Goal: Transaction & Acquisition: Download file/media

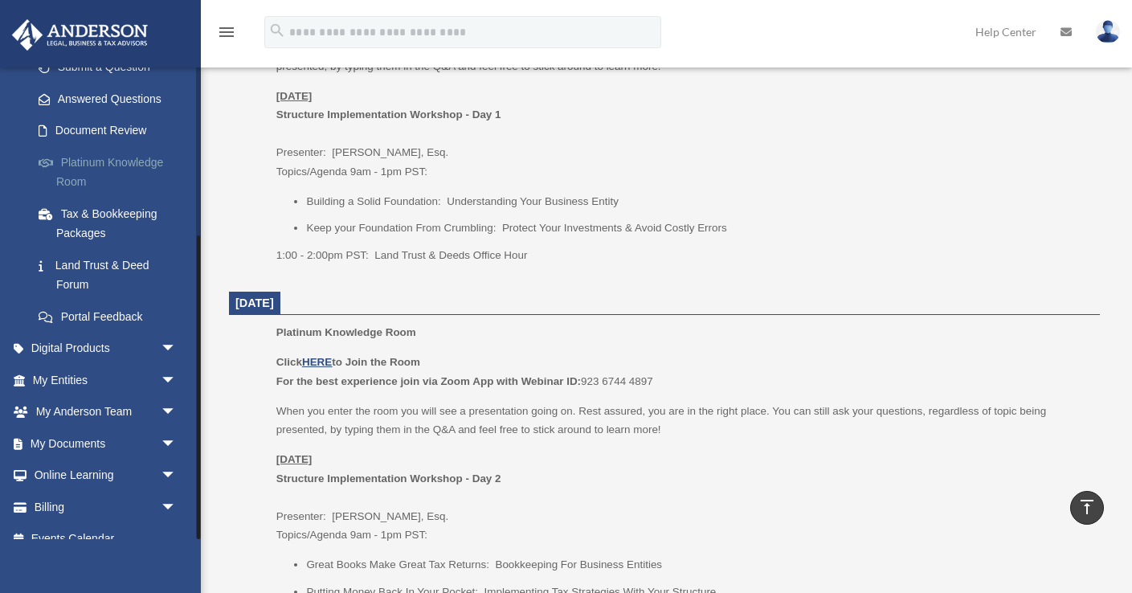
scroll to position [262, 0]
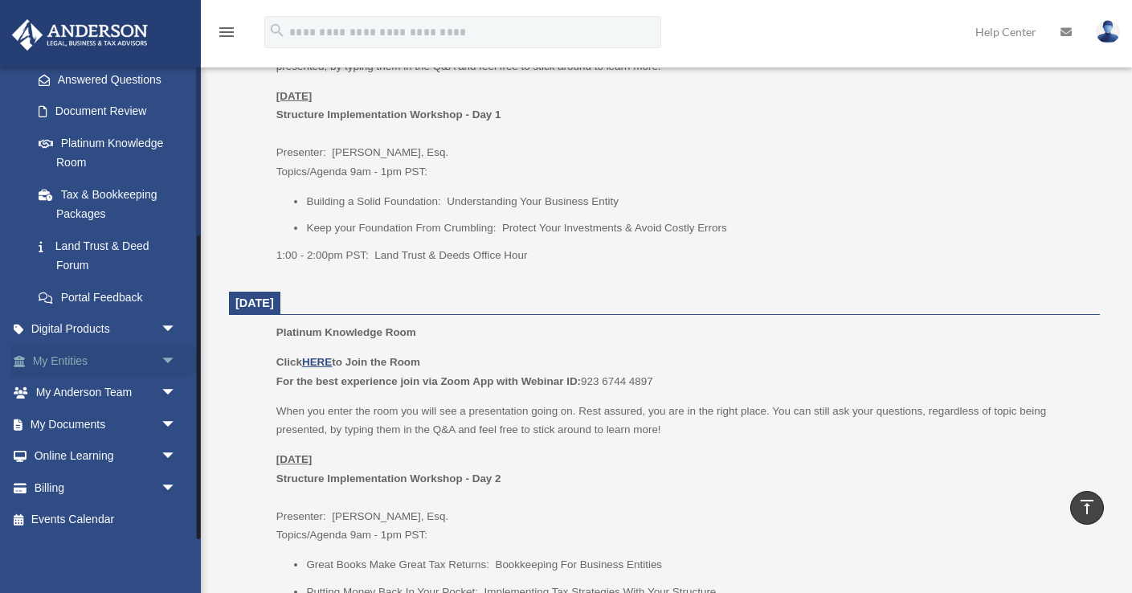
click at [144, 356] on link "My Entities arrow_drop_down" at bounding box center [106, 361] width 190 height 32
click at [170, 363] on span "arrow_drop_down" at bounding box center [177, 361] width 32 height 33
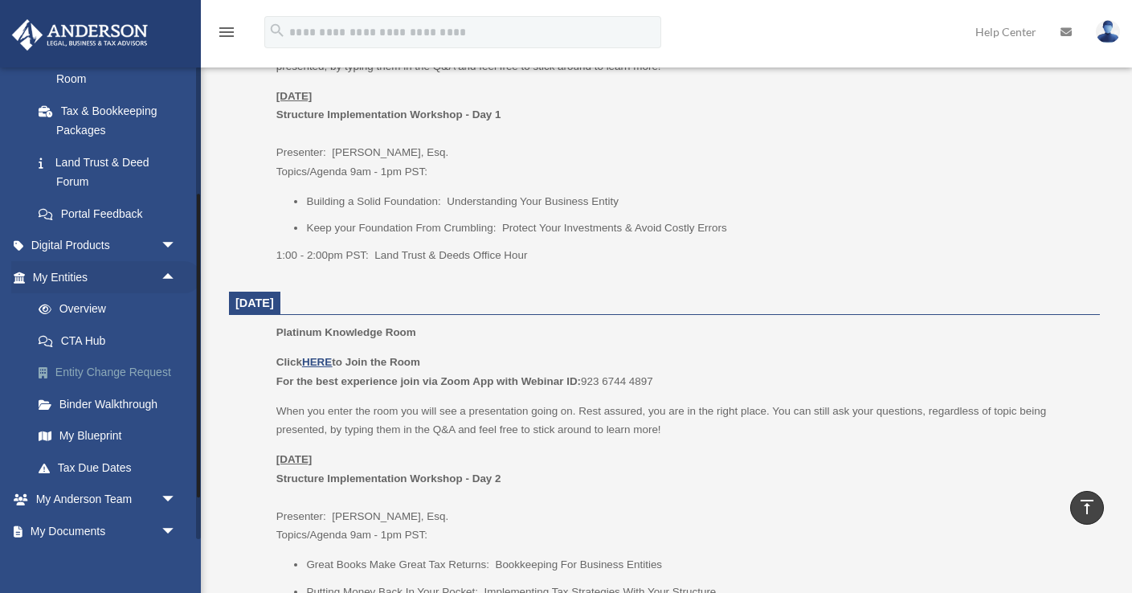
scroll to position [346, 0]
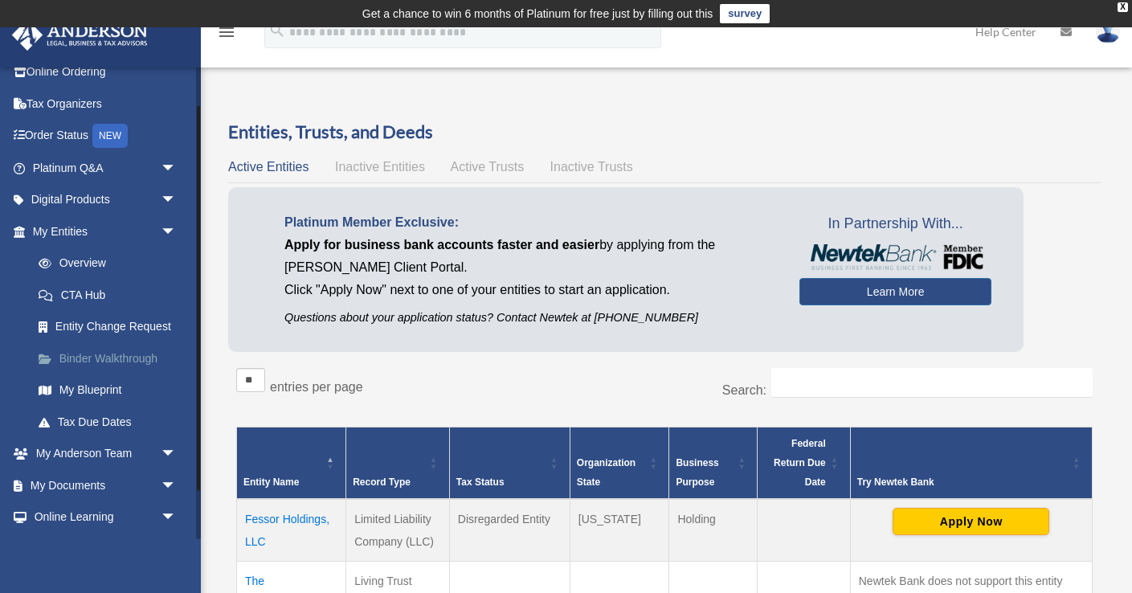
scroll to position [48, 0]
click at [153, 483] on link "My Documents arrow_drop_down" at bounding box center [106, 484] width 190 height 32
click at [167, 482] on span "arrow_drop_down" at bounding box center [177, 484] width 32 height 33
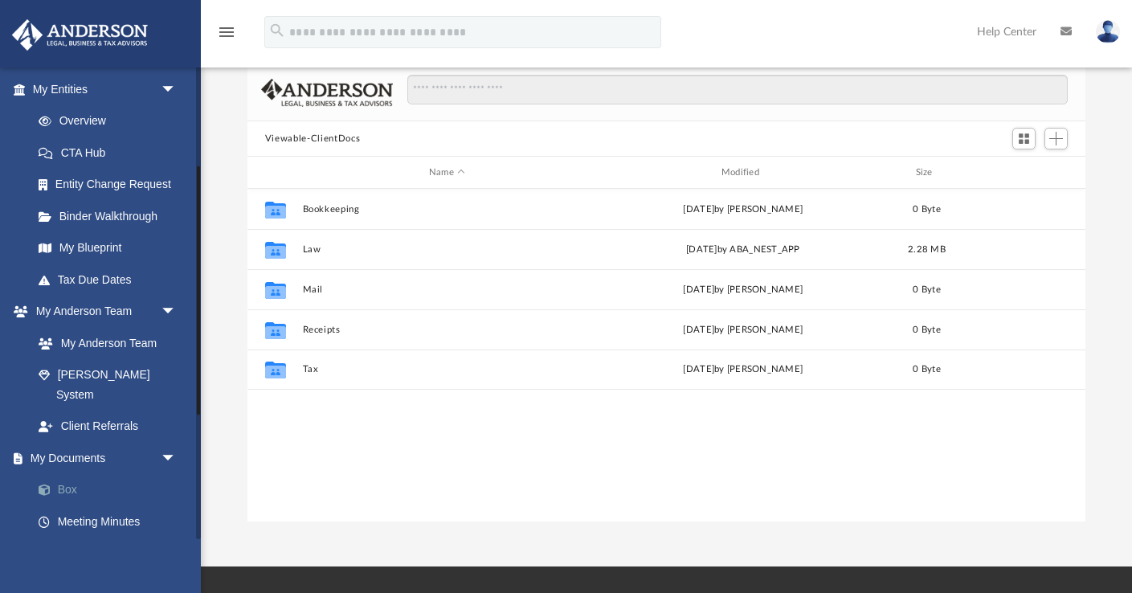
scroll to position [365, 838]
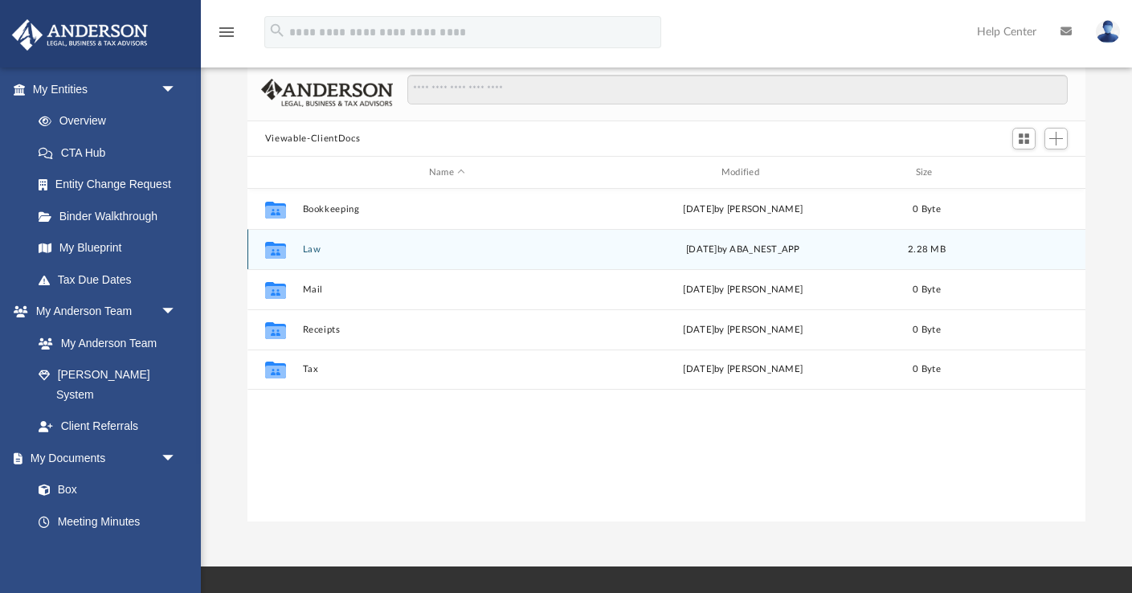
click at [279, 252] on icon "grid" at bounding box center [275, 249] width 21 height 17
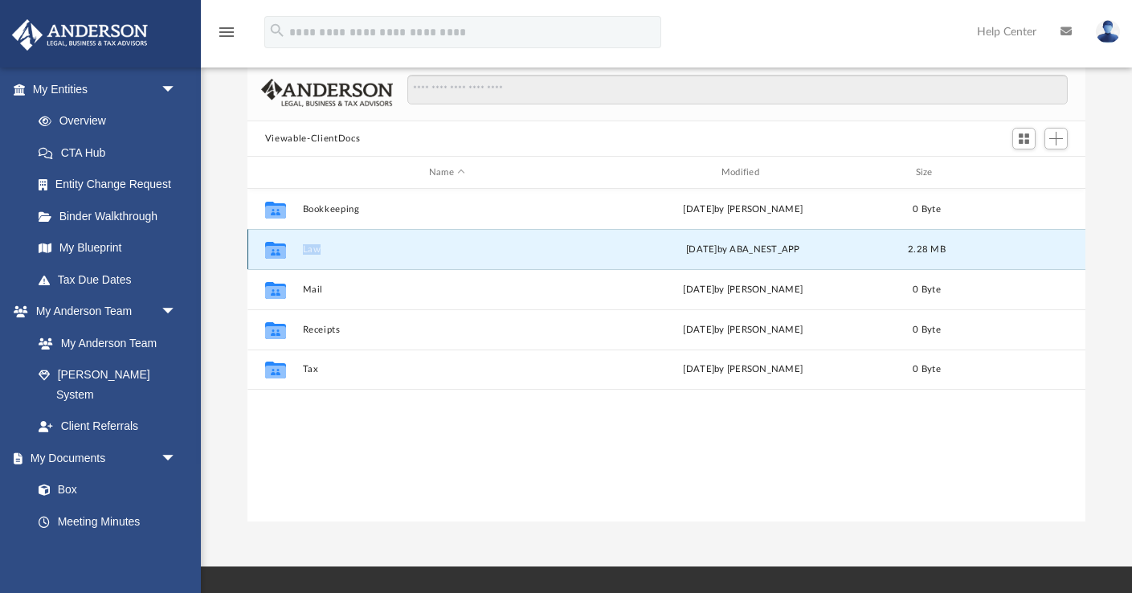
click at [279, 252] on icon "grid" at bounding box center [275, 249] width 21 height 17
click at [282, 251] on icon "grid" at bounding box center [275, 251] width 21 height 13
click at [316, 249] on button "Law" at bounding box center [446, 249] width 289 height 10
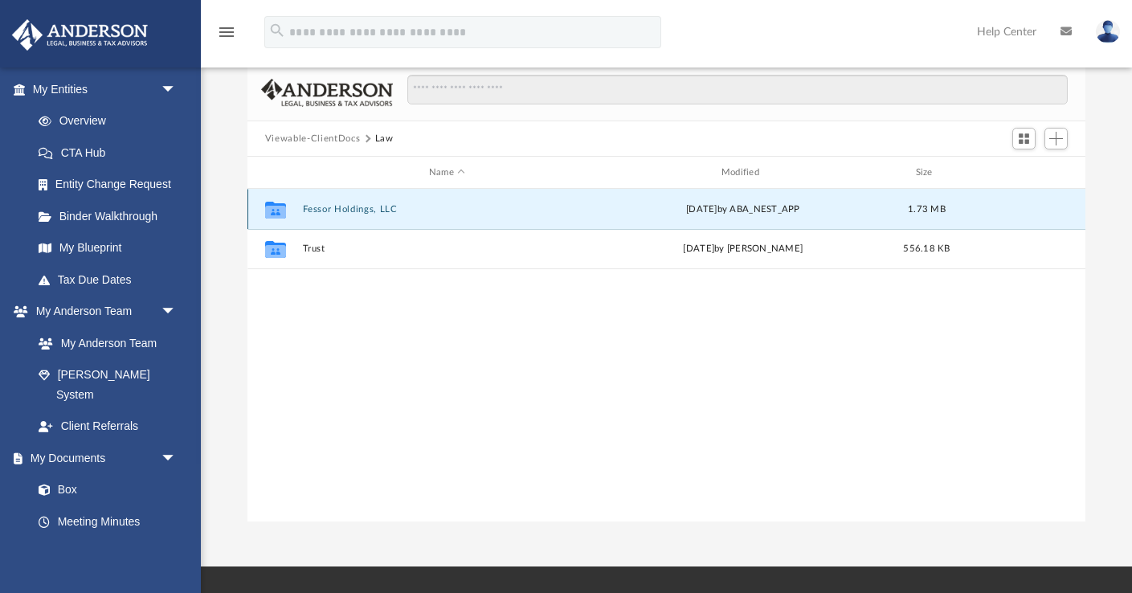
click at [340, 210] on button "Fessor Holdings, LLC" at bounding box center [446, 209] width 289 height 10
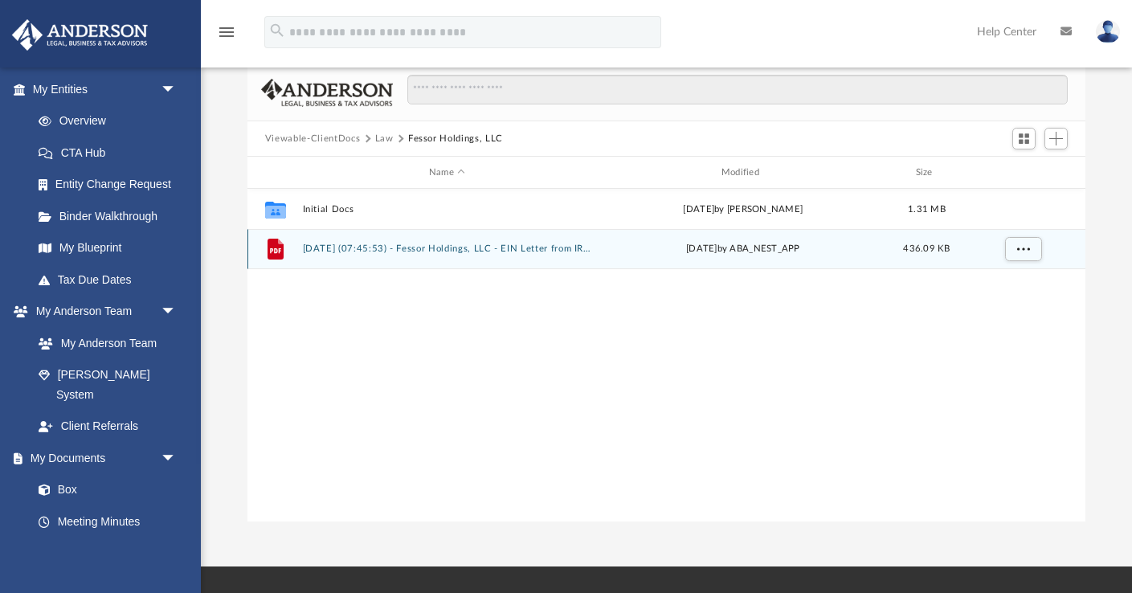
click at [342, 248] on button "2025.07.24 (07:45:53) - Fessor Holdings, LLC - EIN Letter from IRS.pdf" at bounding box center [446, 249] width 289 height 10
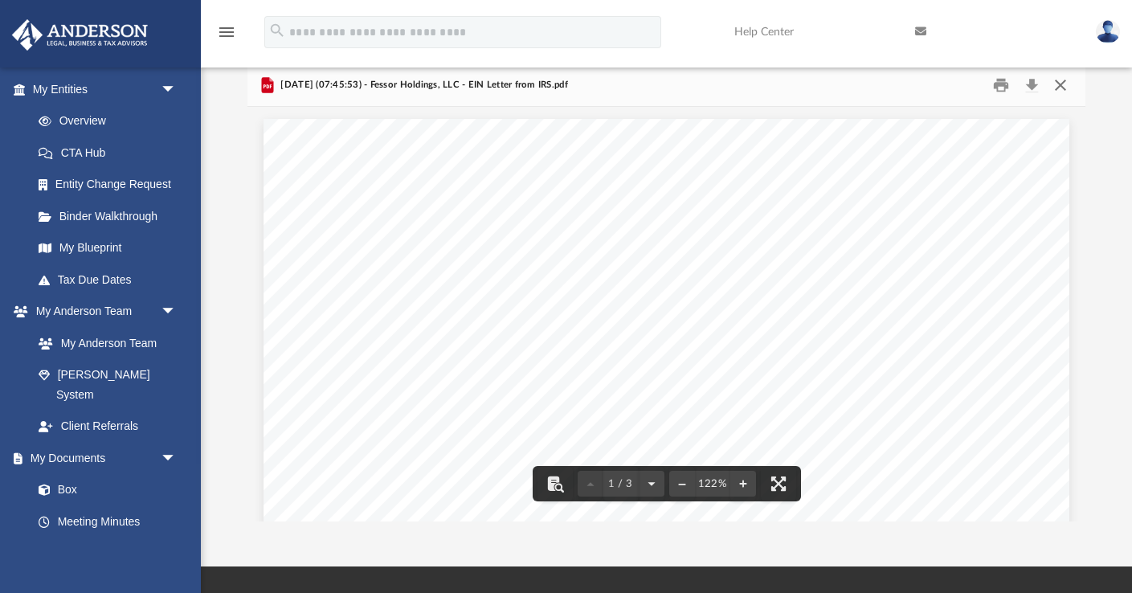
click at [1061, 81] on button "Close" at bounding box center [1060, 85] width 29 height 25
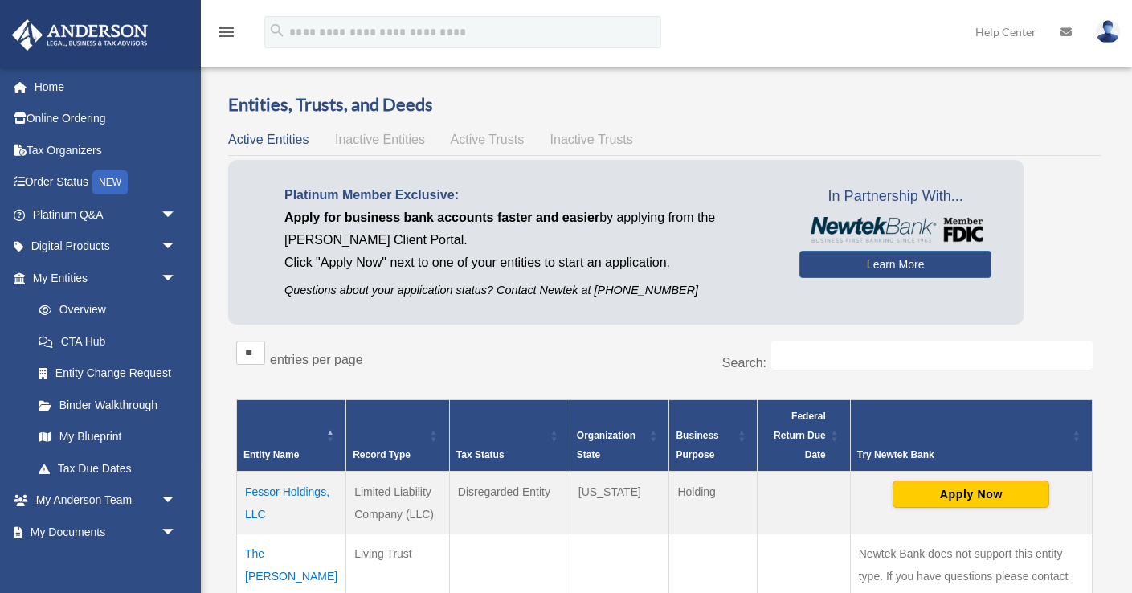
click at [312, 211] on span "Apply for business bank accounts faster and easier" at bounding box center [441, 218] width 315 height 14
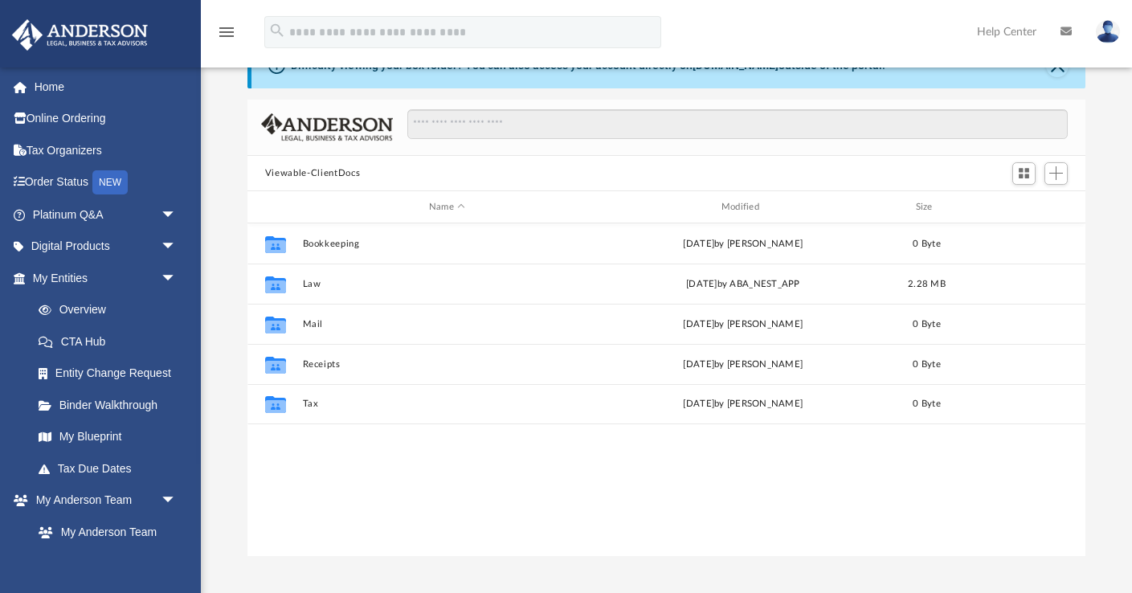
scroll to position [85, 0]
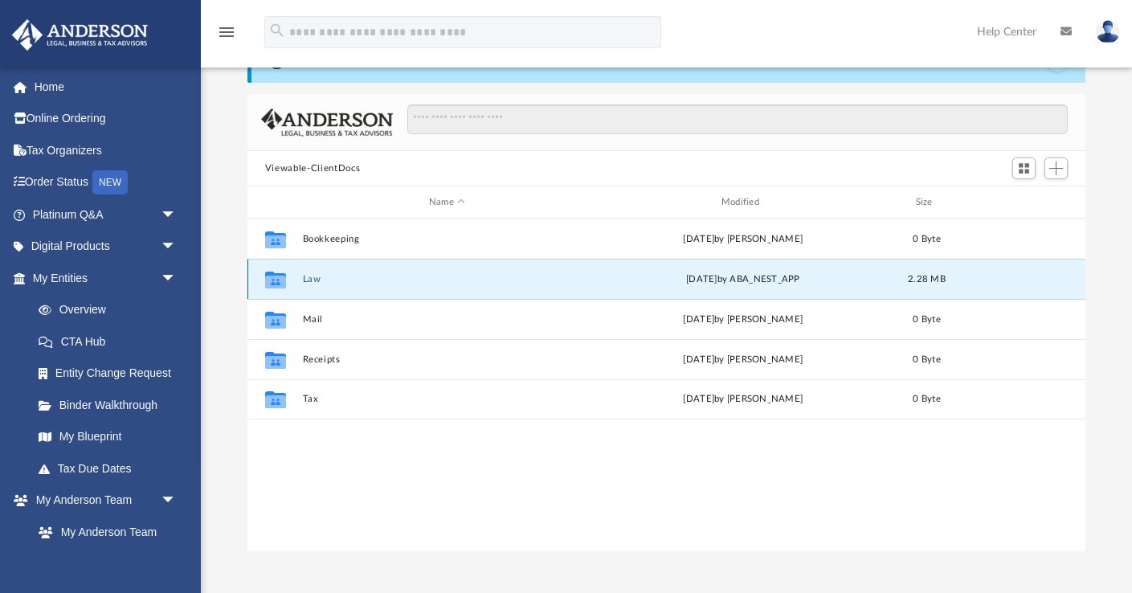
click at [303, 279] on button "Law" at bounding box center [446, 279] width 289 height 10
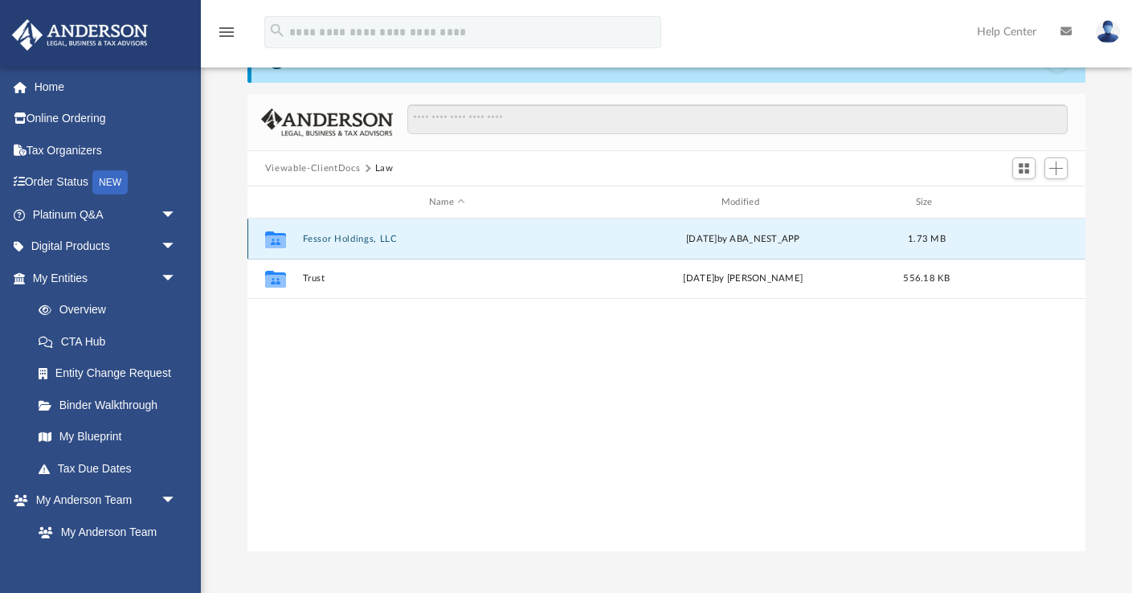
click at [338, 236] on button "Fessor Holdings, LLC" at bounding box center [446, 239] width 289 height 10
click at [331, 237] on button "Initial Docs" at bounding box center [446, 239] width 289 height 10
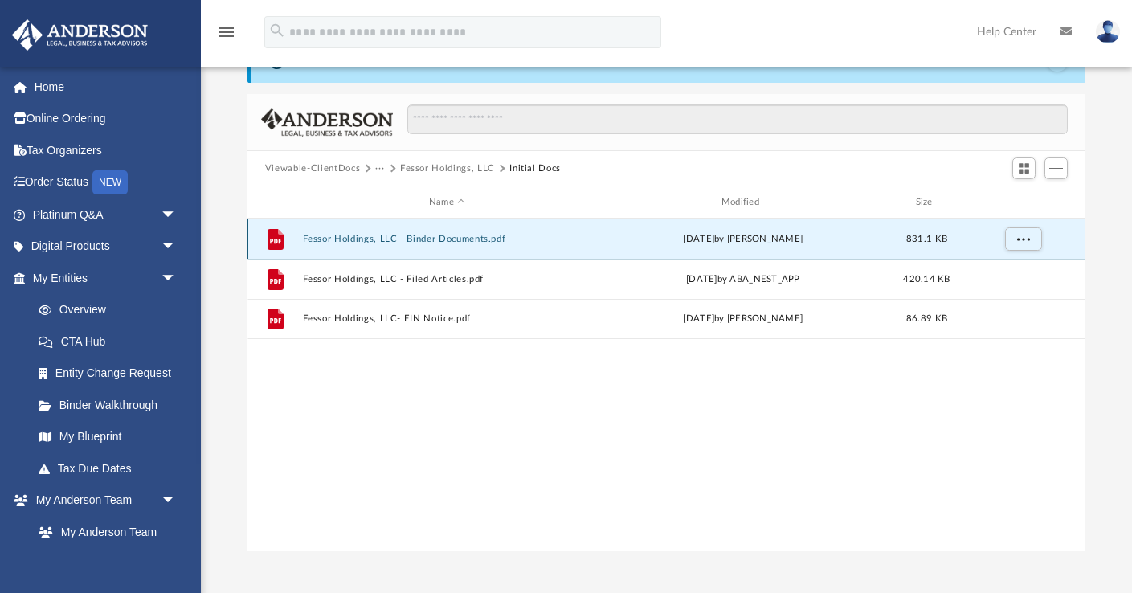
click at [366, 234] on button "Fessor Holdings, LLC - Binder Documents.pdf" at bounding box center [446, 239] width 289 height 10
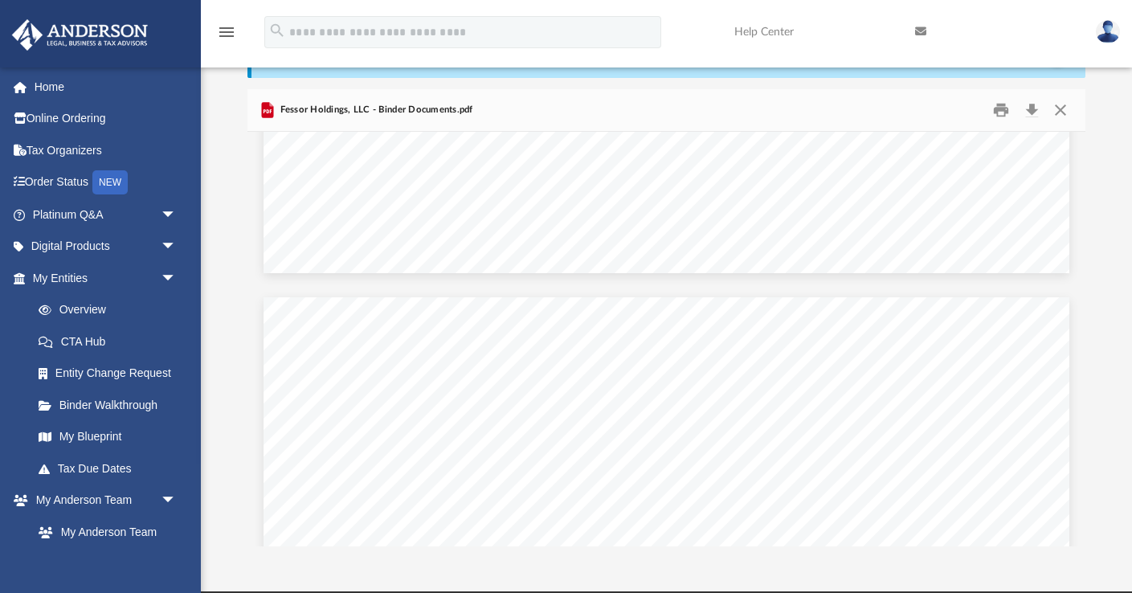
scroll to position [19055, 0]
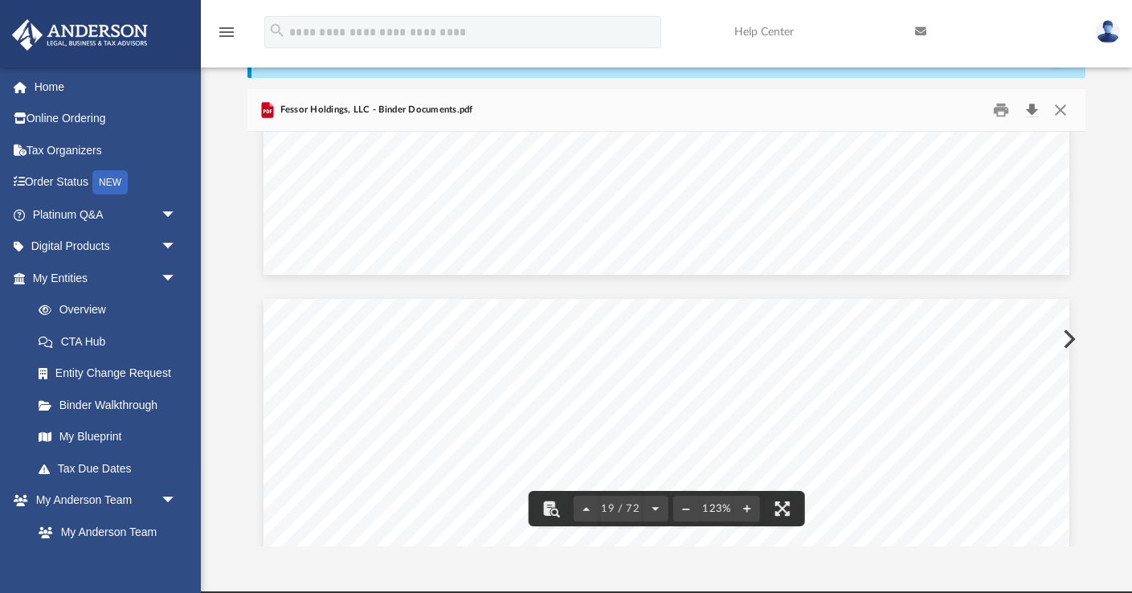
click at [1029, 116] on button "Download" at bounding box center [1031, 110] width 29 height 25
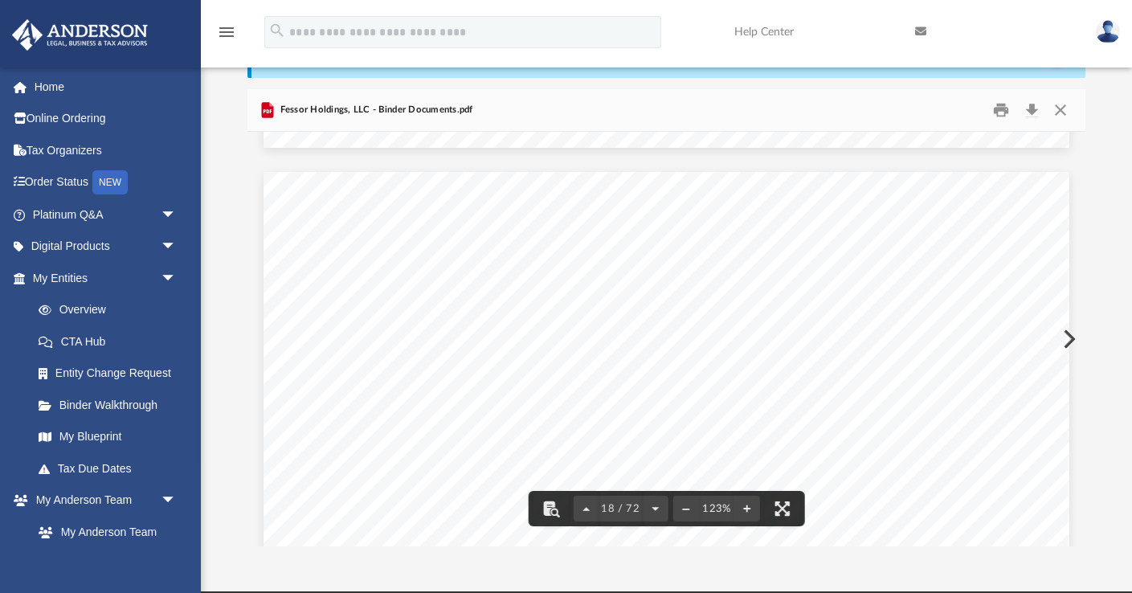
scroll to position [18111, 0]
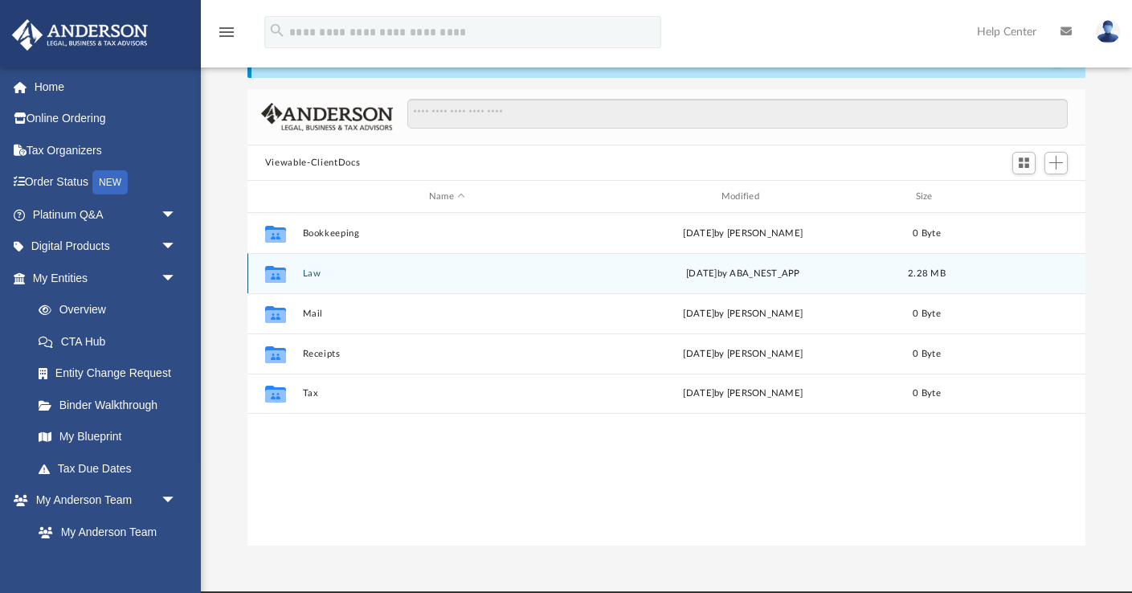
scroll to position [90, 0]
click at [307, 273] on button "Law" at bounding box center [446, 274] width 289 height 10
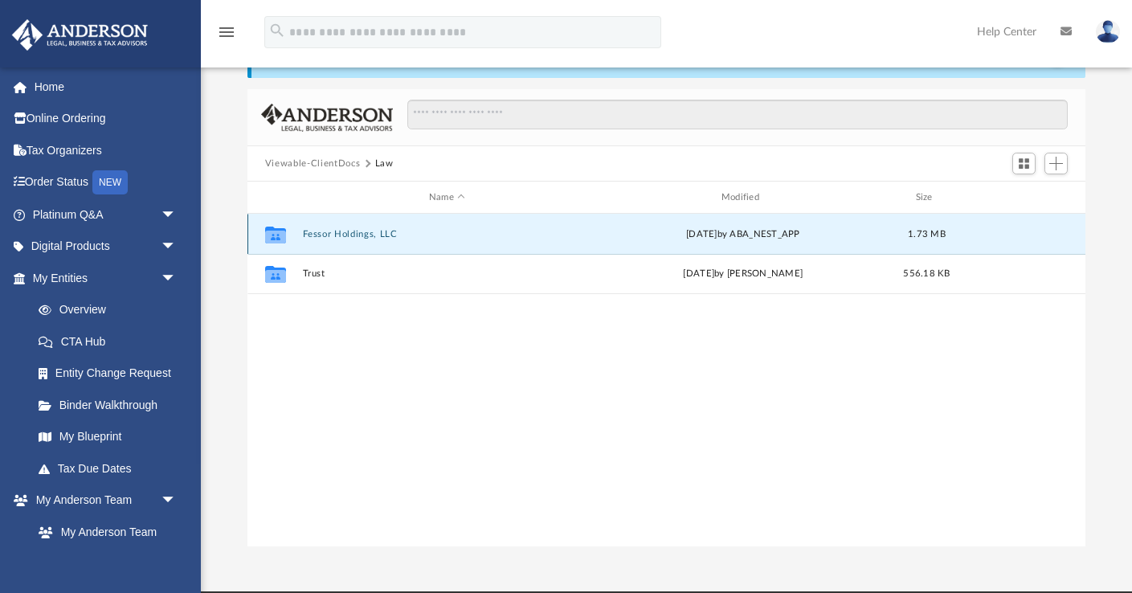
click at [344, 231] on button "Fessor Holdings, LLC" at bounding box center [446, 234] width 289 height 10
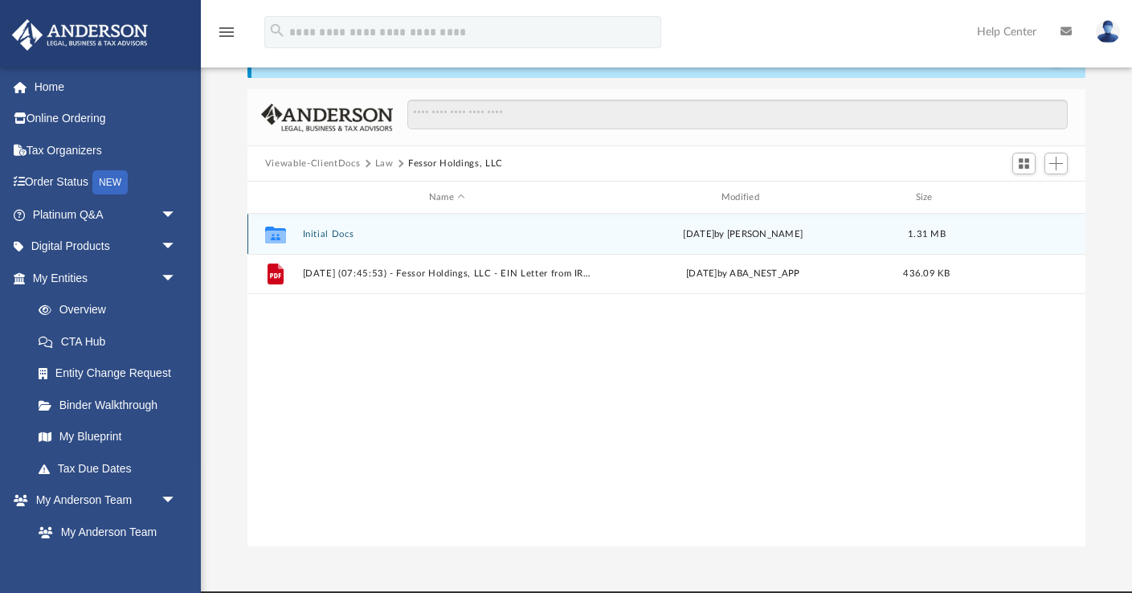
click at [332, 234] on button "Initial Docs" at bounding box center [446, 234] width 289 height 10
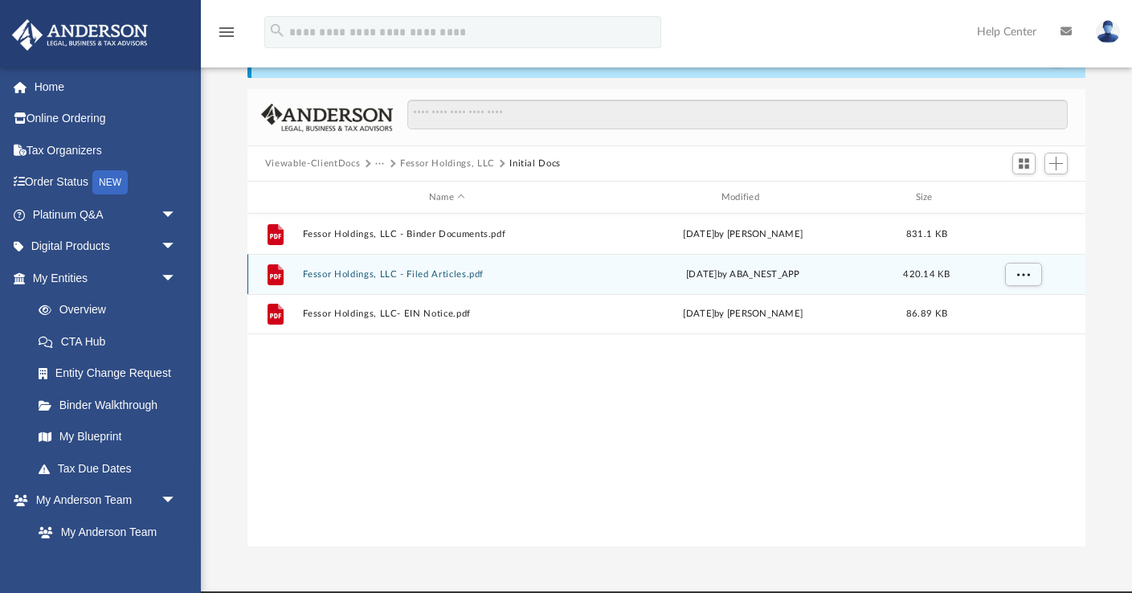
click at [339, 272] on button "Fessor Holdings, LLC - Filed Articles.pdf" at bounding box center [446, 274] width 289 height 10
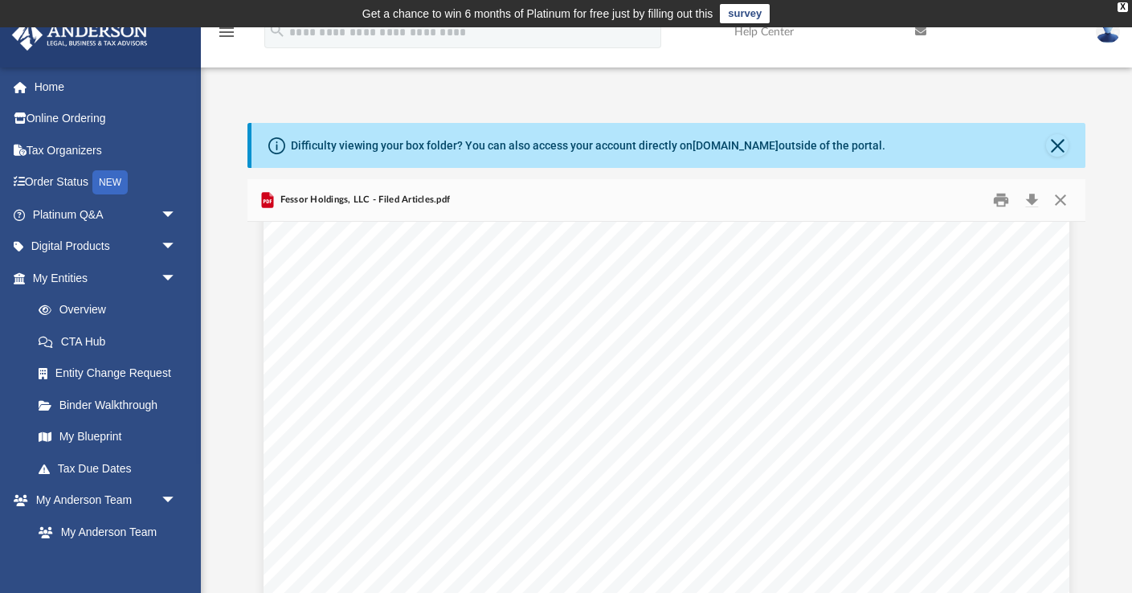
scroll to position [0, 0]
